Goal: Task Accomplishment & Management: Use online tool/utility

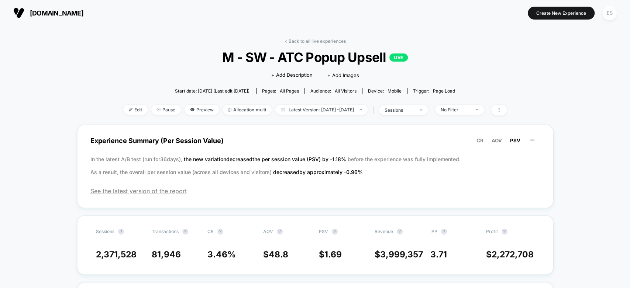
click at [610, 11] on div "ES" at bounding box center [609, 13] width 14 height 14
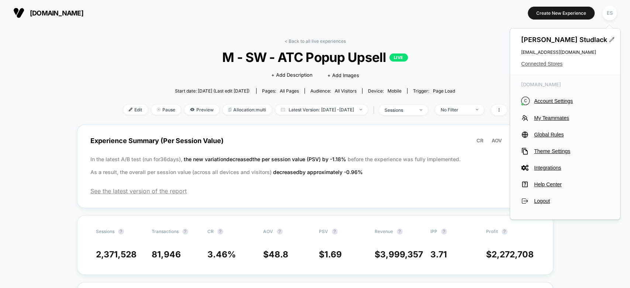
click at [527, 65] on span "Connected Stores" at bounding box center [565, 64] width 88 height 6
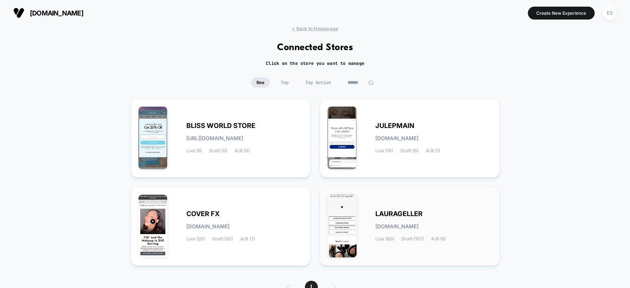
click at [397, 214] on span "LAURAGELLER" at bounding box center [398, 213] width 47 height 5
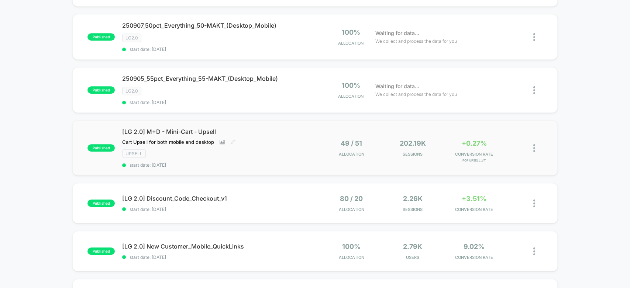
scroll to position [328, 0]
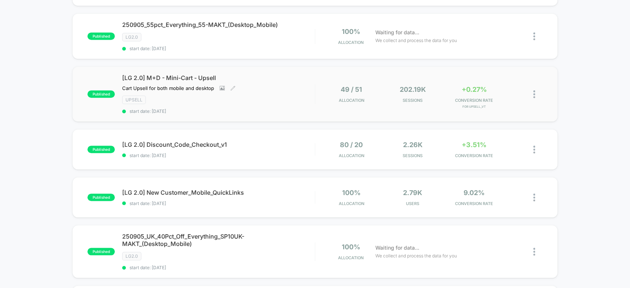
click at [171, 81] on div "[LG 2.0] M+D - Mini-Cart - Upsell Cart Upsell for both mobile and desktop Click…" at bounding box center [218, 94] width 192 height 40
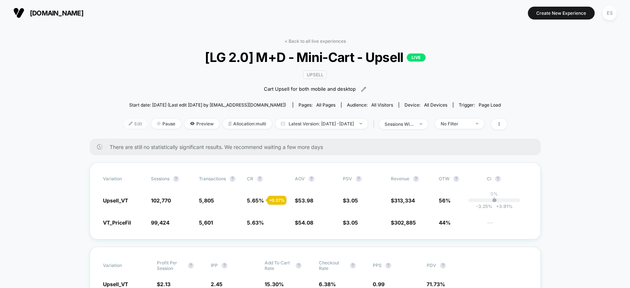
click at [126, 122] on span "Edit" at bounding box center [135, 124] width 24 height 10
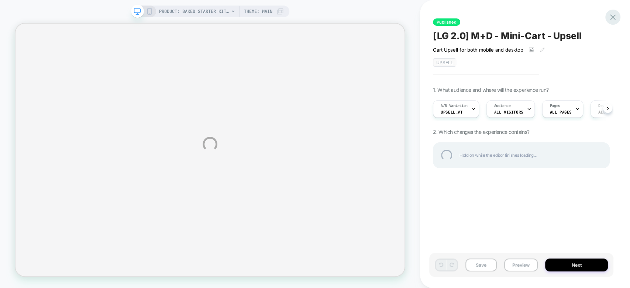
click at [609, 16] on div at bounding box center [612, 17] width 15 height 15
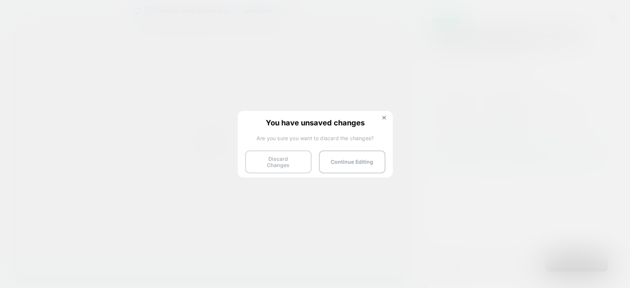
click at [269, 162] on button "Discard Changes" at bounding box center [278, 162] width 66 height 23
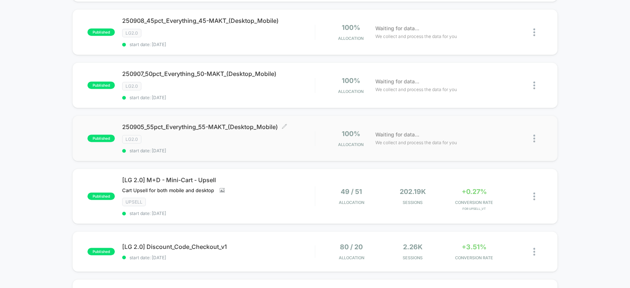
scroll to position [246, 0]
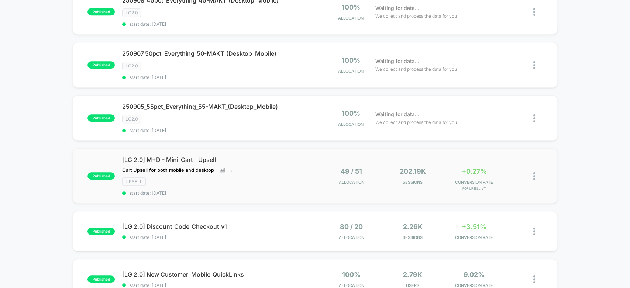
click at [158, 156] on span "[LG 2.0] M+D - Mini-Cart - Upsell" at bounding box center [218, 159] width 192 height 7
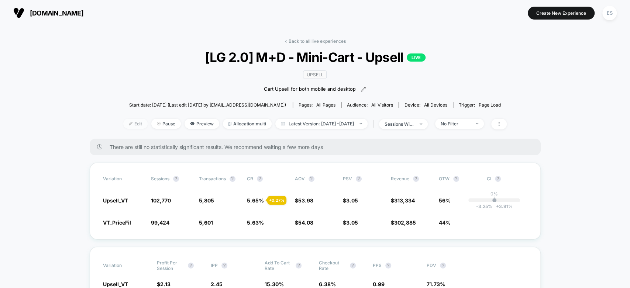
click at [123, 124] on span "Edit" at bounding box center [135, 124] width 24 height 10
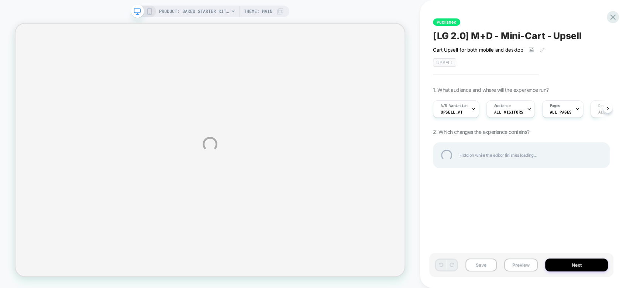
click at [467, 112] on div "PRODUCT: Baked Starter Kit (3PC) [1] PRODUCT: Baked Starter Kit (3PC) [1] Theme…" at bounding box center [315, 144] width 630 height 288
click at [422, 164] on div "PRODUCT: Baked Starter Kit (3PC) [1] PRODUCT: Baked Starter Kit (3PC) [1] Theme…" at bounding box center [315, 144] width 630 height 288
click at [423, 182] on div "PRODUCT: Baked Starter Kit (3PC) [1] PRODUCT: Baked Starter Kit (3PC) [1] Theme…" at bounding box center [315, 144] width 630 height 288
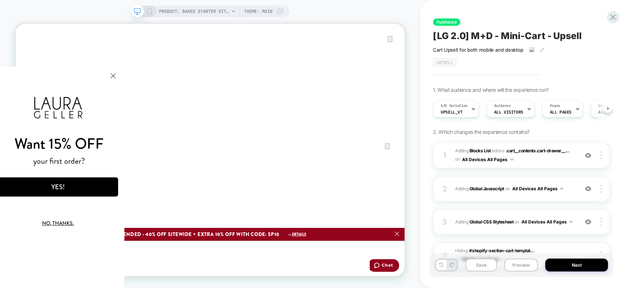
click at [125, 75] on html "Want 15% OFF your first order? YES! No, thanks. We've added your code to your c…" at bounding box center [58, 177] width 133 height 221
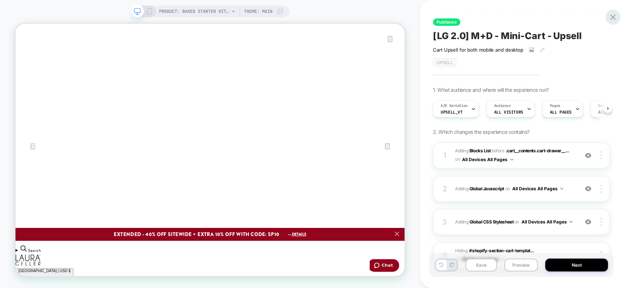
click at [610, 17] on icon at bounding box center [613, 17] width 10 height 10
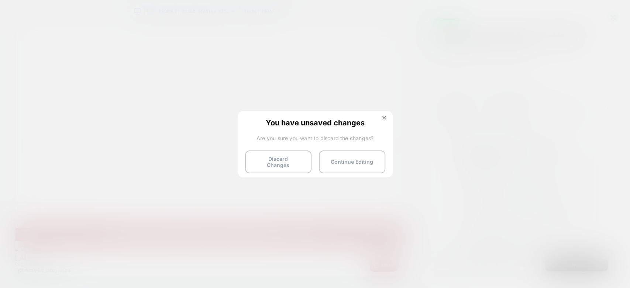
drag, startPoint x: 284, startPoint y: 162, endPoint x: 354, endPoint y: 120, distance: 82.4
click at [284, 162] on button "Discard Changes" at bounding box center [278, 162] width 66 height 23
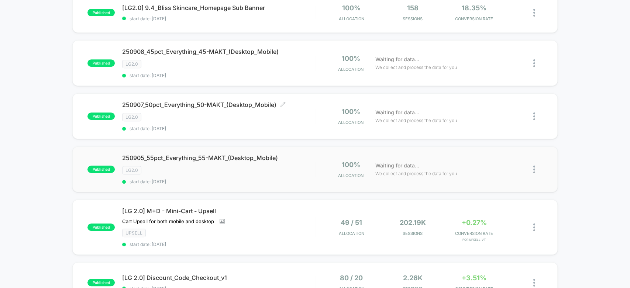
scroll to position [246, 0]
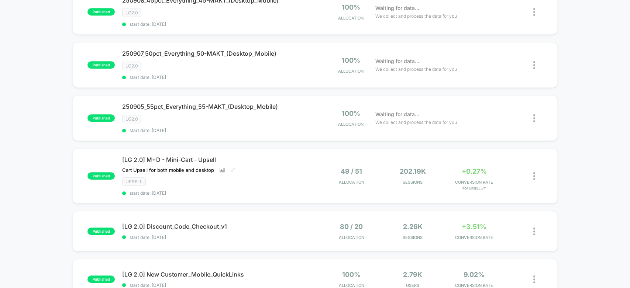
click at [146, 160] on span "[LG 2.0] M+D - Mini-Cart - Upsell" at bounding box center [218, 159] width 192 height 7
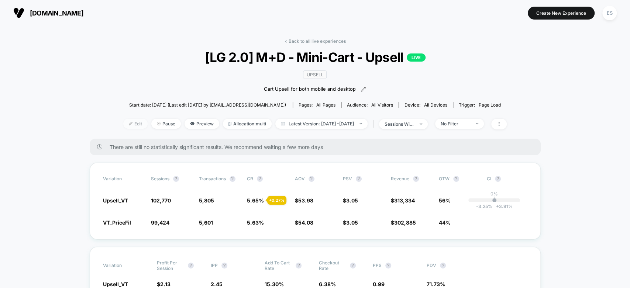
click at [126, 124] on span "Edit" at bounding box center [135, 124] width 24 height 10
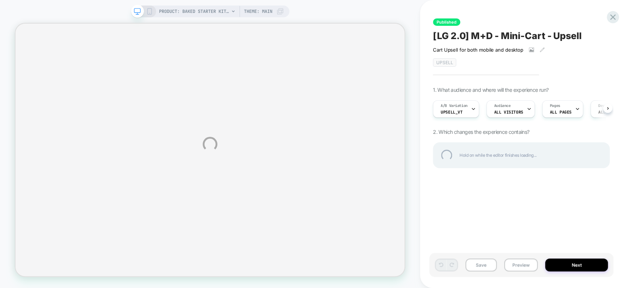
click at [475, 109] on div "PRODUCT: Baked Starter Kit (3PC) [1] PRODUCT: Baked Starter Kit (3PC) [1] Theme…" at bounding box center [315, 144] width 630 height 288
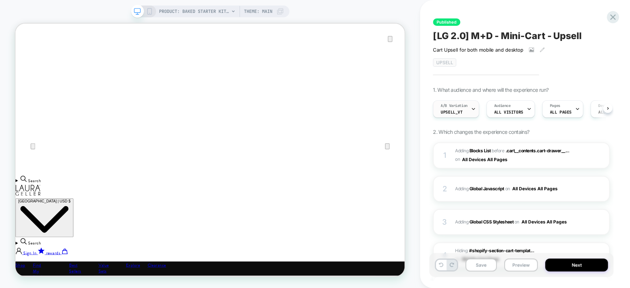
click at [471, 108] on icon at bounding box center [473, 109] width 5 height 5
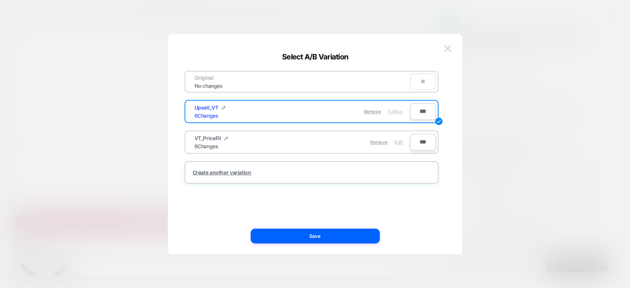
click at [400, 145] on div "Edit" at bounding box center [398, 142] width 8 height 14
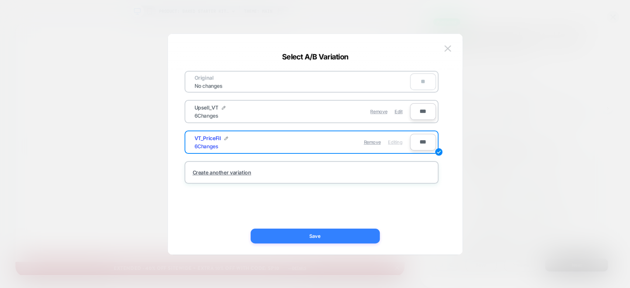
click at [360, 241] on button "Save" at bounding box center [314, 236] width 129 height 15
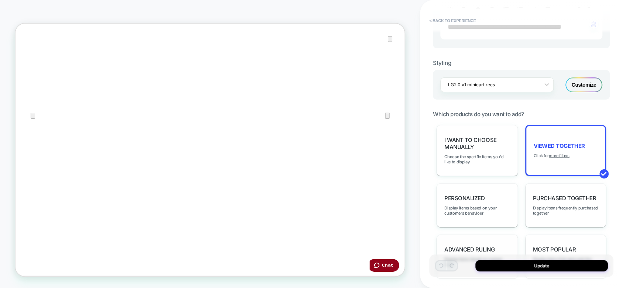
scroll to position [328, 0]
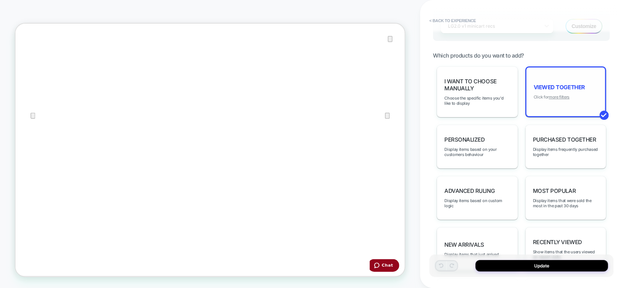
click at [508, 223] on u "more filters" at bounding box center [508, 242] width 0 height 39
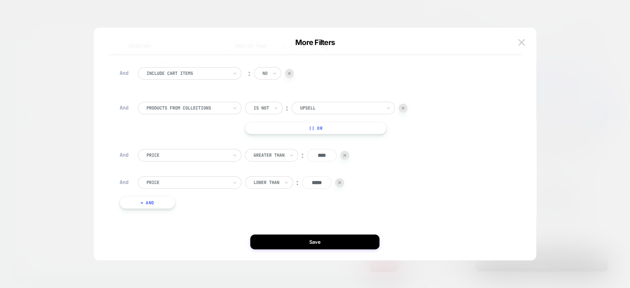
scroll to position [0, 0]
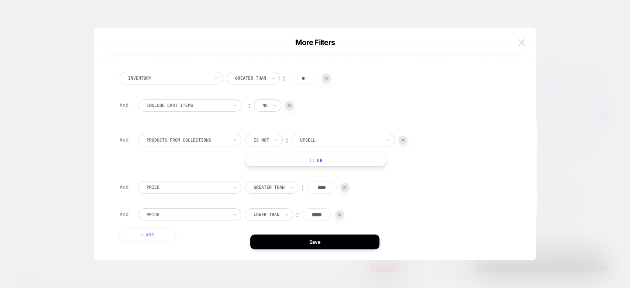
click at [519, 45] on img at bounding box center [521, 42] width 7 height 6
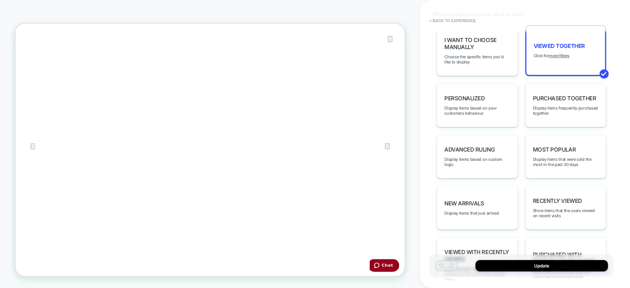
click at [25, 58] on icon "Close" at bounding box center [22, 60] width 5 height 5
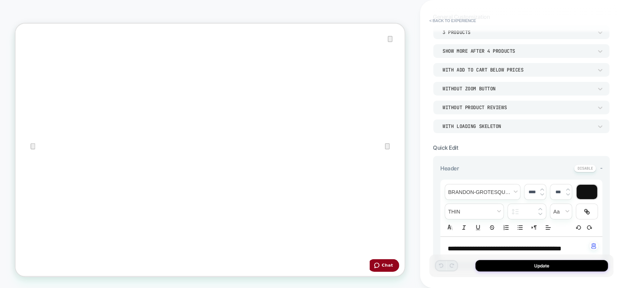
scroll to position [41, 0]
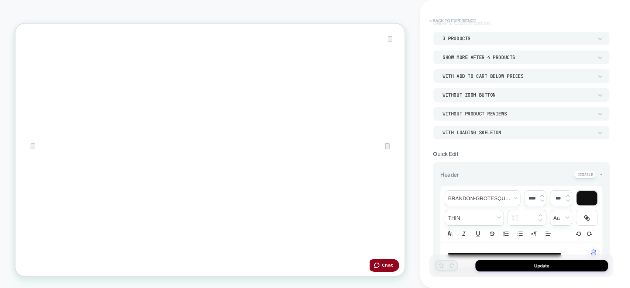
click at [435, 20] on button "< Back to experience" at bounding box center [452, 21] width 54 height 12
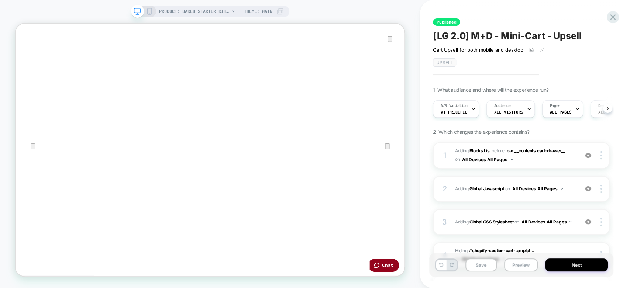
scroll to position [0, 0]
